Goal: Transaction & Acquisition: Book appointment/travel/reservation

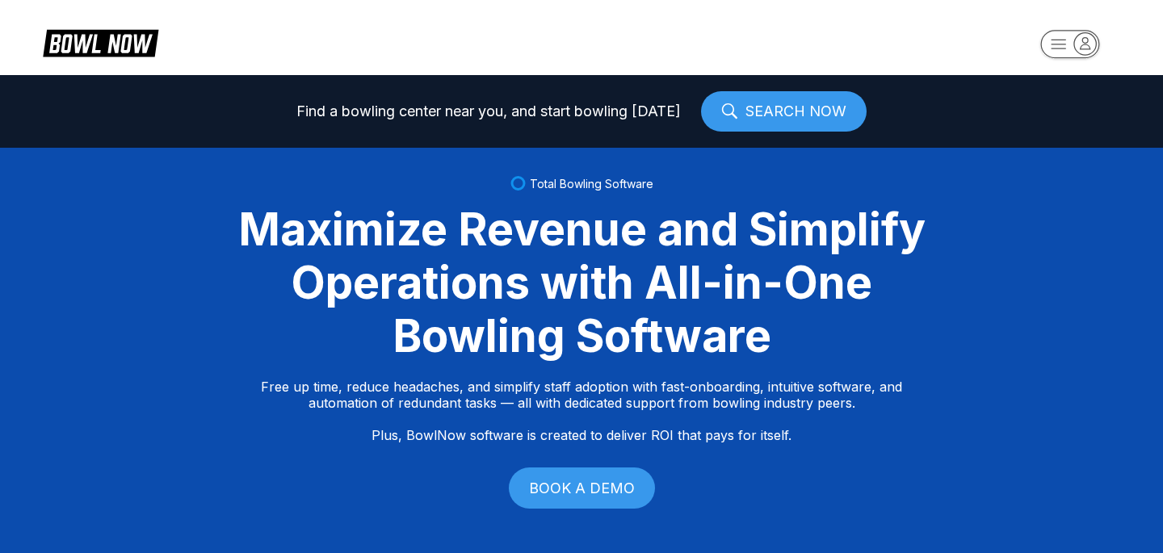
click at [1037, 11] on header at bounding box center [581, 37] width 1163 height 75
click at [1057, 45] on rect "button" at bounding box center [1069, 44] width 59 height 28
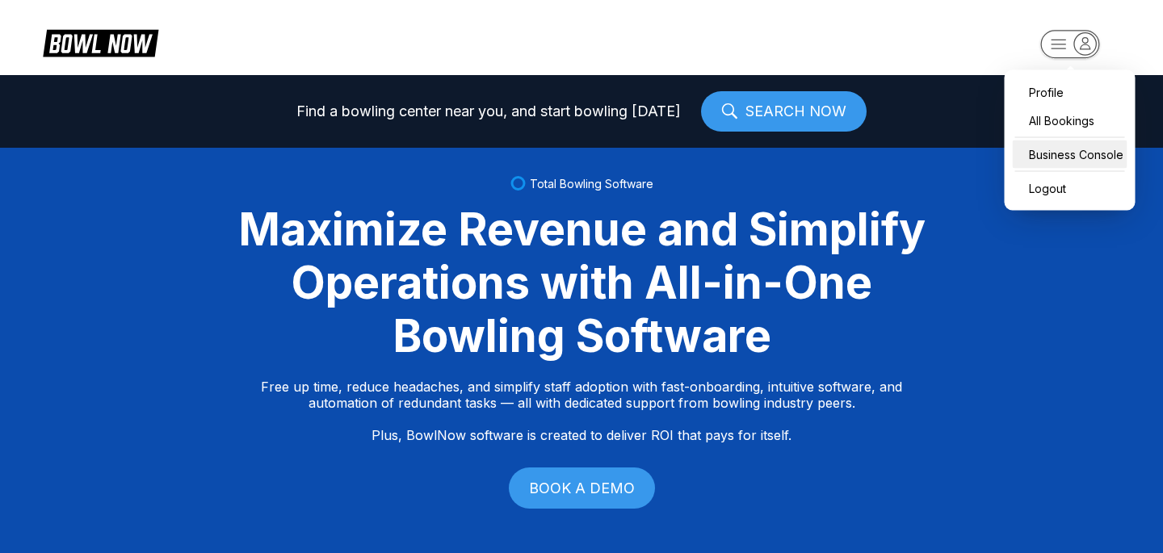
click at [1050, 161] on div "Business Console" at bounding box center [1070, 155] width 115 height 28
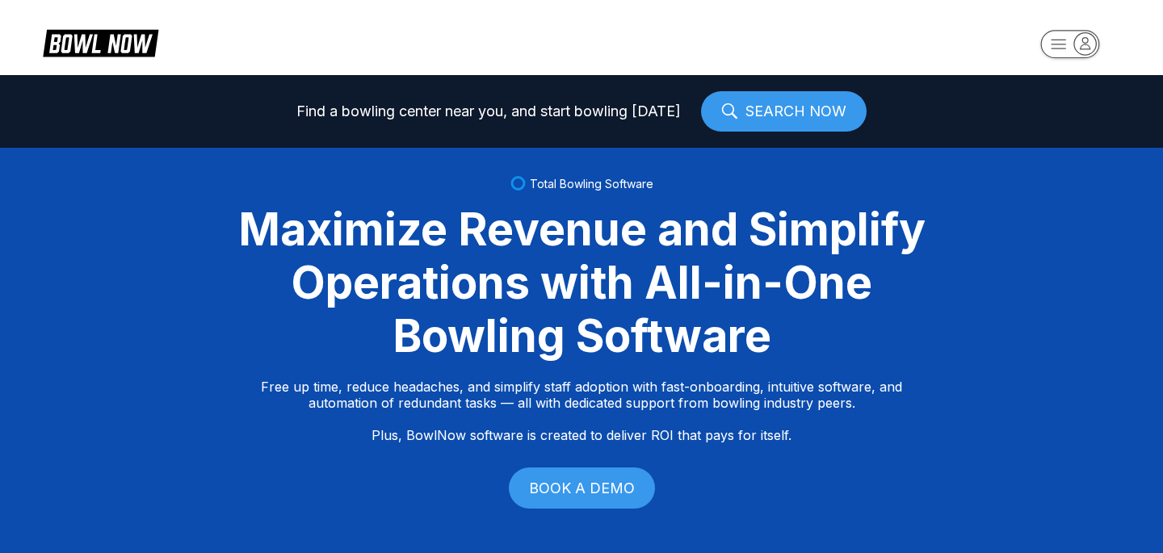
click at [717, 120] on link "SEARCH NOW" at bounding box center [784, 111] width 166 height 40
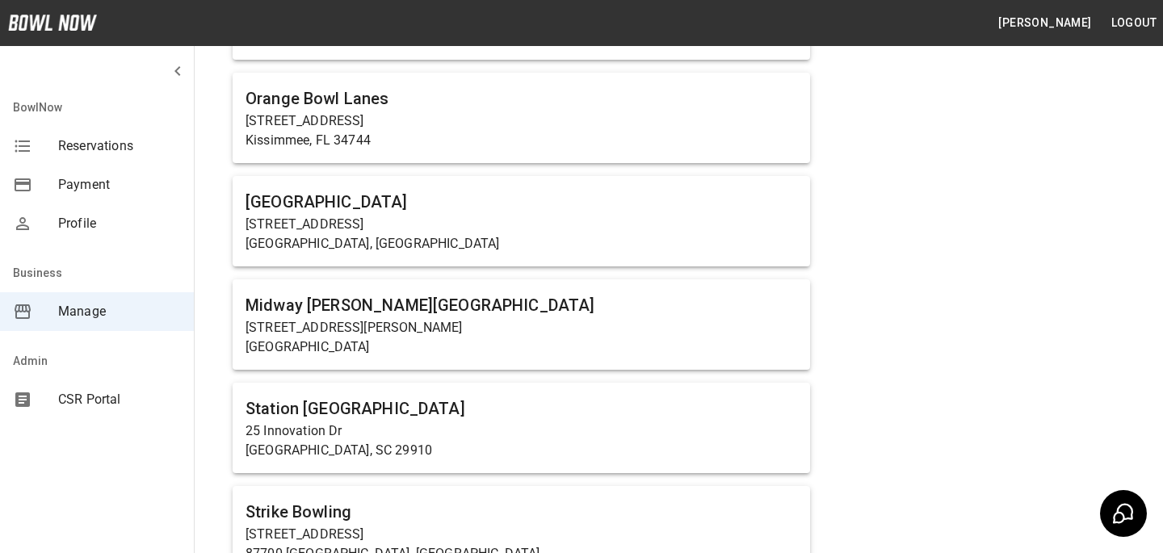
scroll to position [1020, 0]
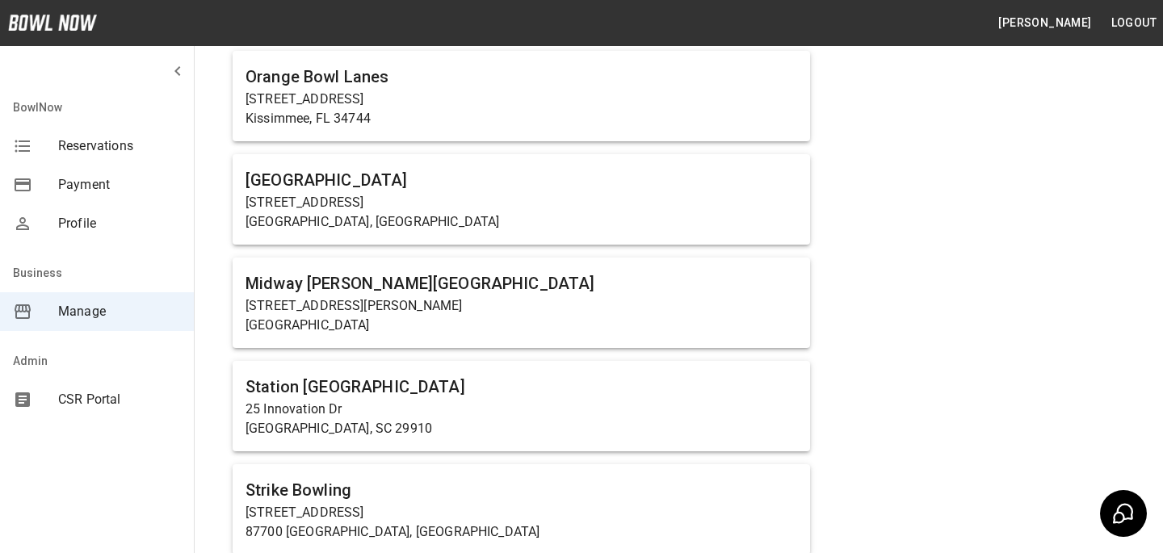
click at [314, 305] on p "[STREET_ADDRESS][PERSON_NAME]" at bounding box center [522, 305] width 552 height 19
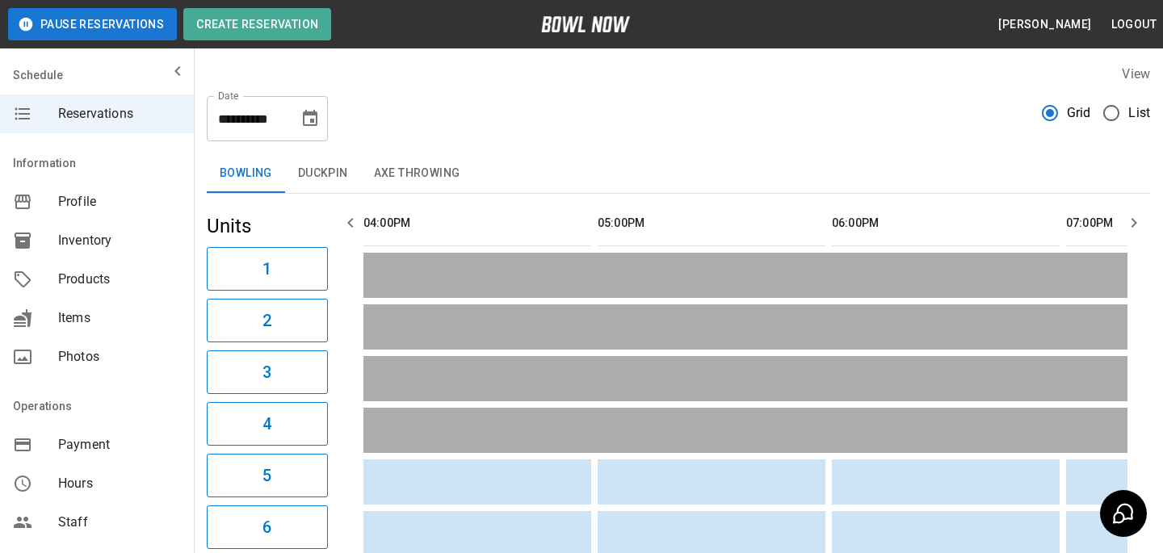
scroll to position [1020, 0]
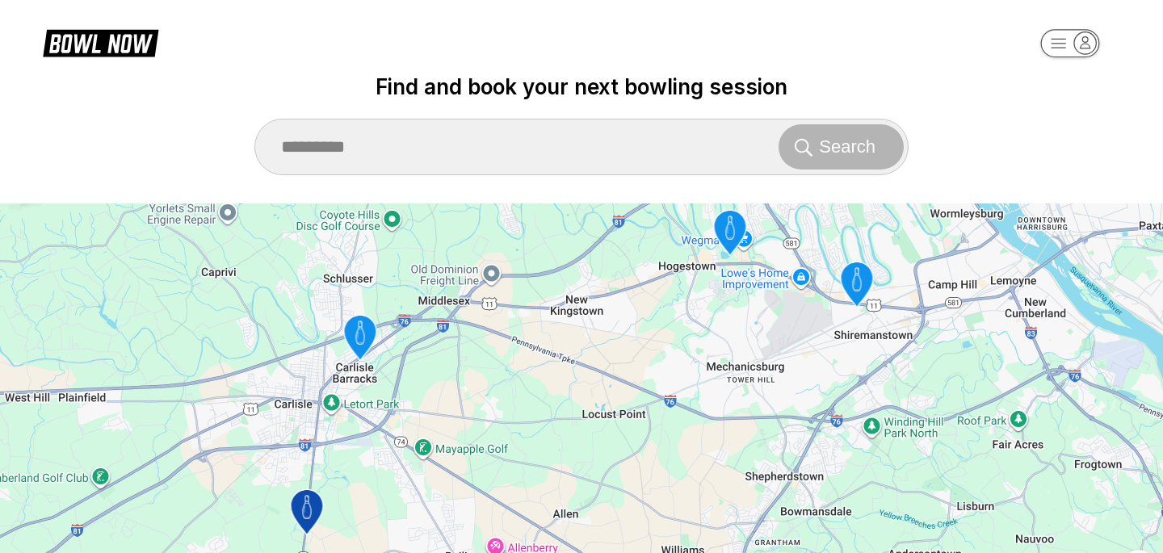
click at [572, 174] on div "Search" at bounding box center [581, 147] width 654 height 57
click at [308, 510] on icon "Midway Bowling - Carlisle" at bounding box center [307, 512] width 32 height 45
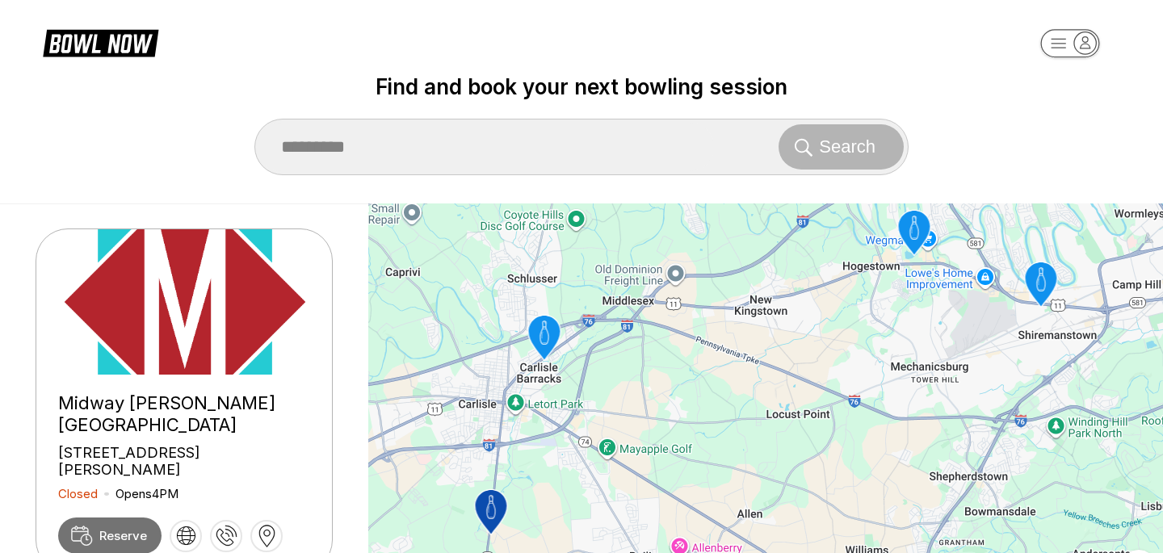
click at [108, 518] on link "Reserve" at bounding box center [109, 536] width 103 height 36
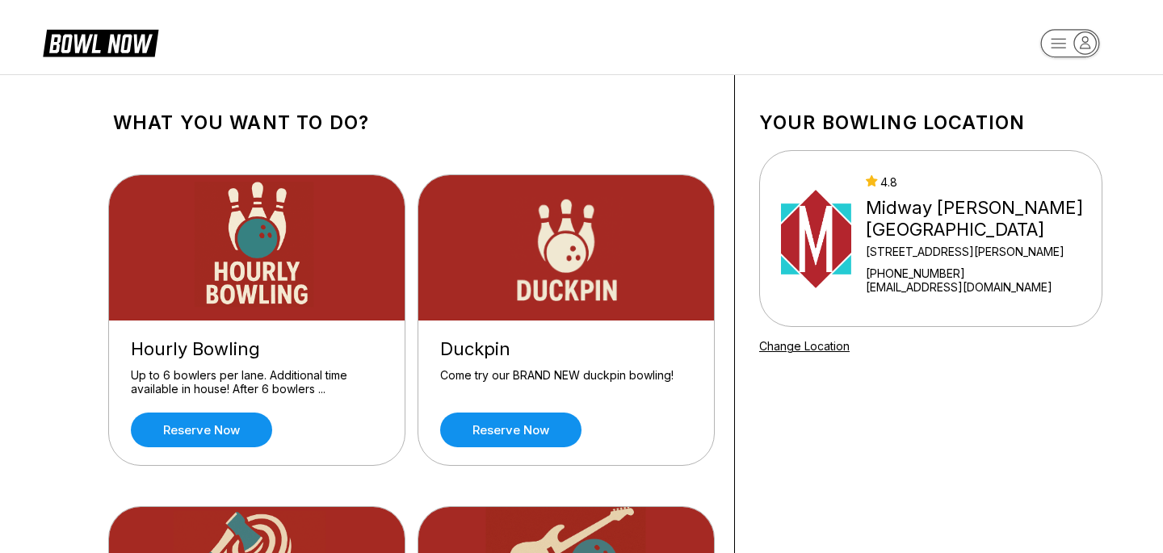
click at [235, 447] on div "Hourly Bowling Up to 6 bowlers per lane. Additional time available in house! Af…" at bounding box center [257, 393] width 296 height 145
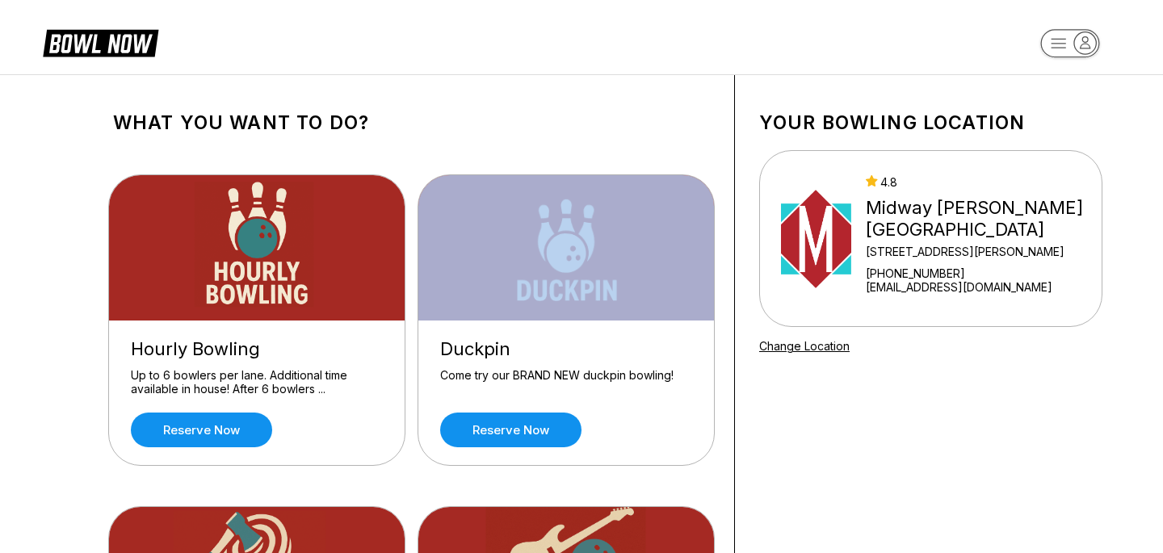
click at [235, 447] on div "Hourly Bowling Up to 6 bowlers per lane. Additional time available in house! Af…" at bounding box center [257, 393] width 296 height 145
click at [235, 445] on link "Reserve now" at bounding box center [201, 430] width 141 height 35
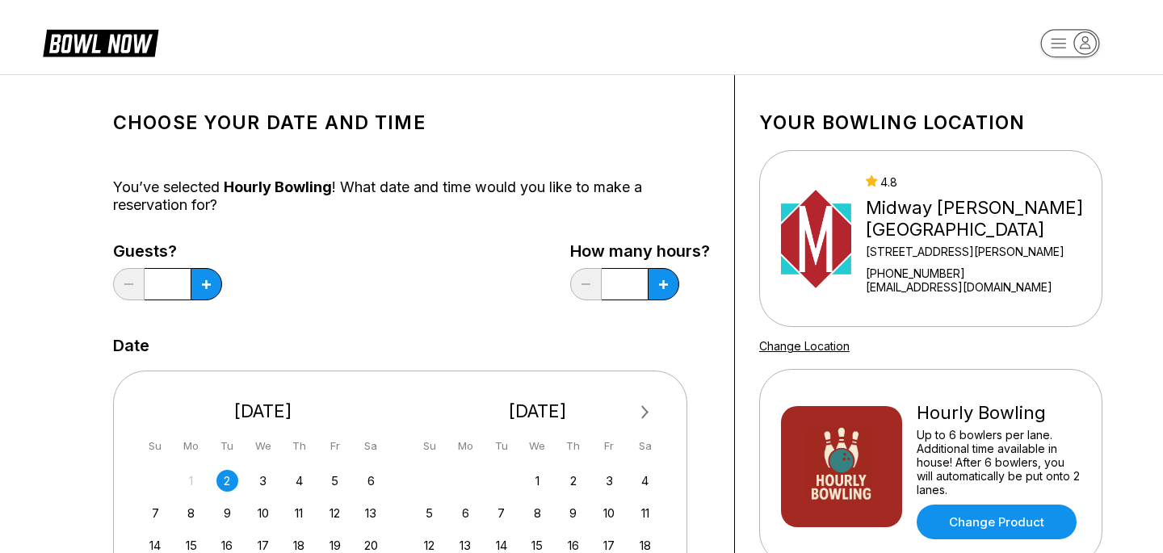
click at [671, 203] on div "You’ve selected Hourly Bowling ! What date and time would you like to make a re…" at bounding box center [411, 197] width 597 height 36
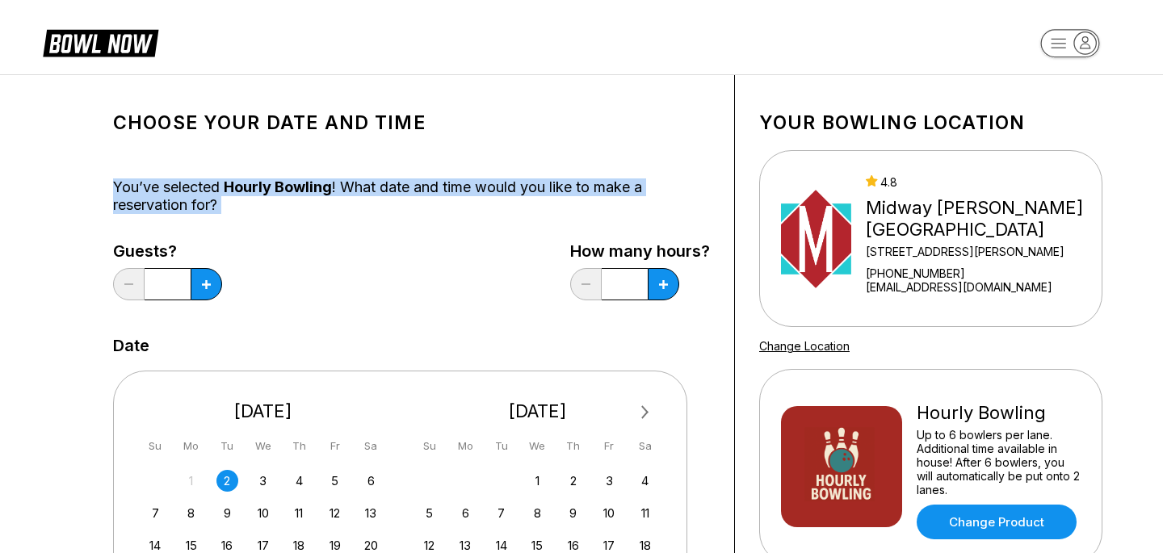
click at [671, 203] on div "You’ve selected Hourly Bowling ! What date and time would you like to make a re…" at bounding box center [411, 197] width 597 height 36
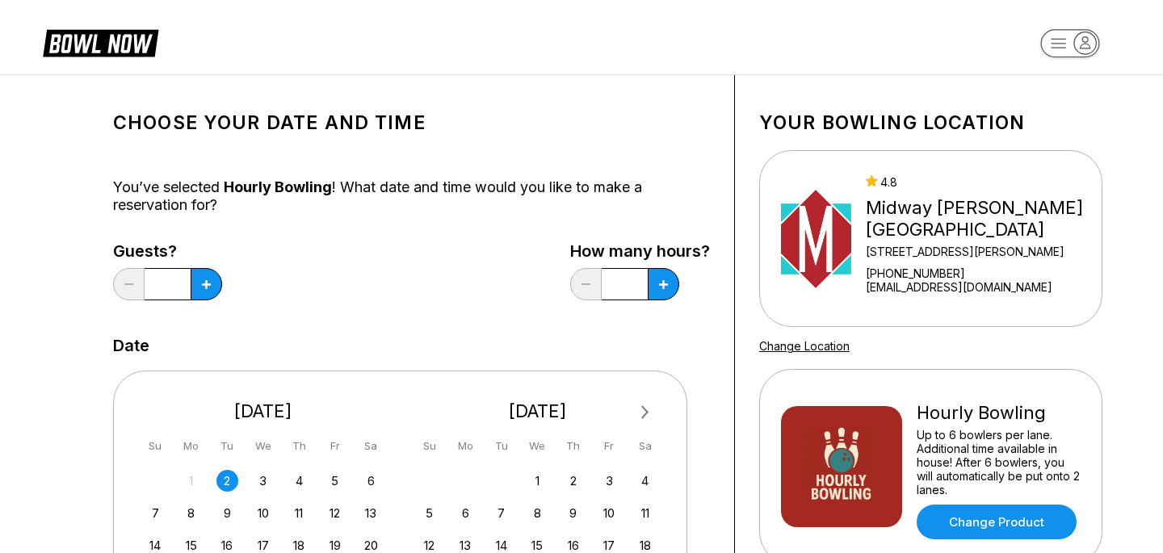
click at [687, 200] on div "You’ve selected Hourly Bowling ! What date and time would you like to make a re…" at bounding box center [411, 197] width 597 height 36
